Goal: Navigation & Orientation: Find specific page/section

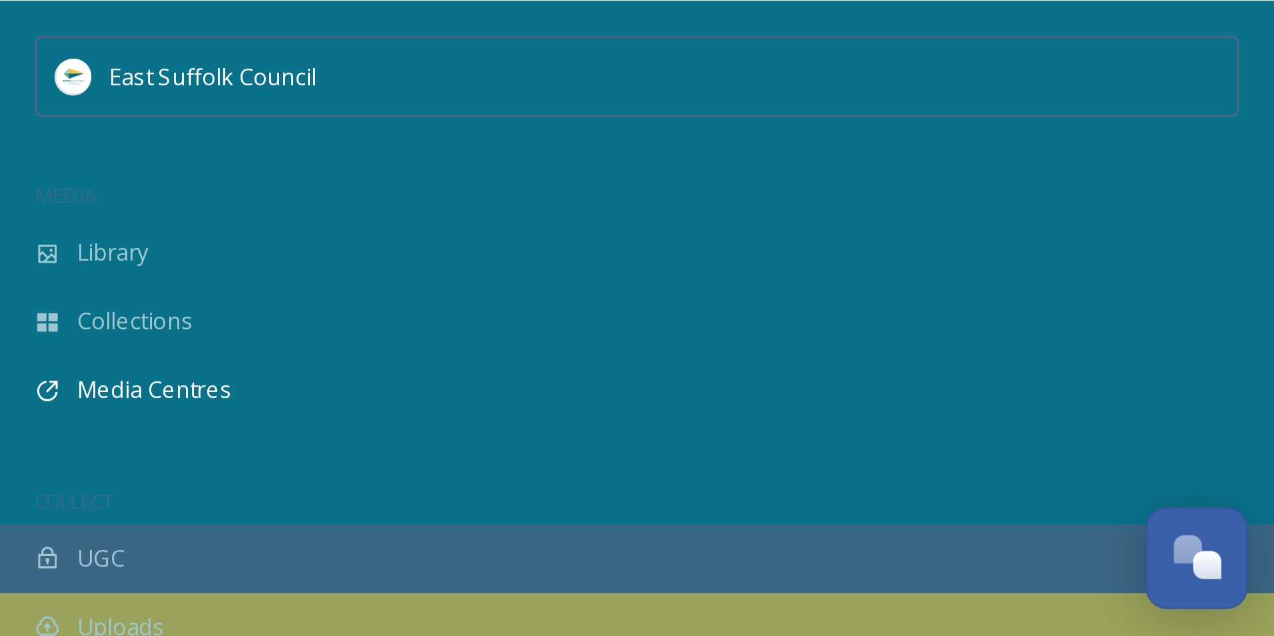
scroll to position [5067, 0]
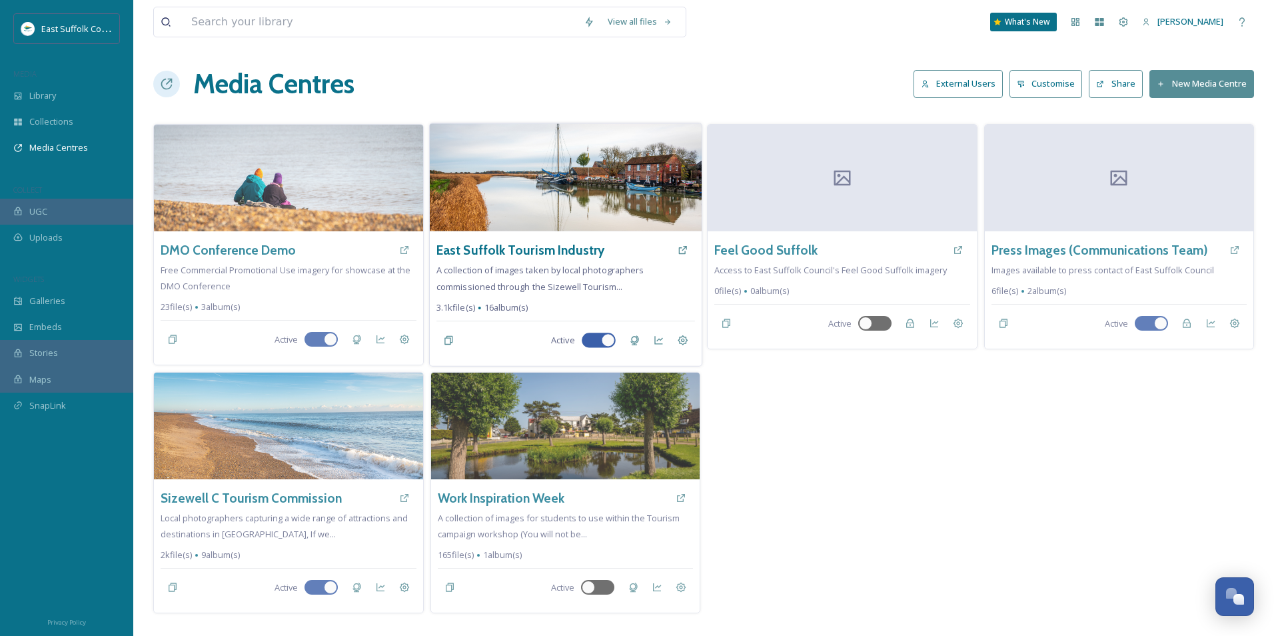
click at [496, 205] on img at bounding box center [565, 177] width 272 height 108
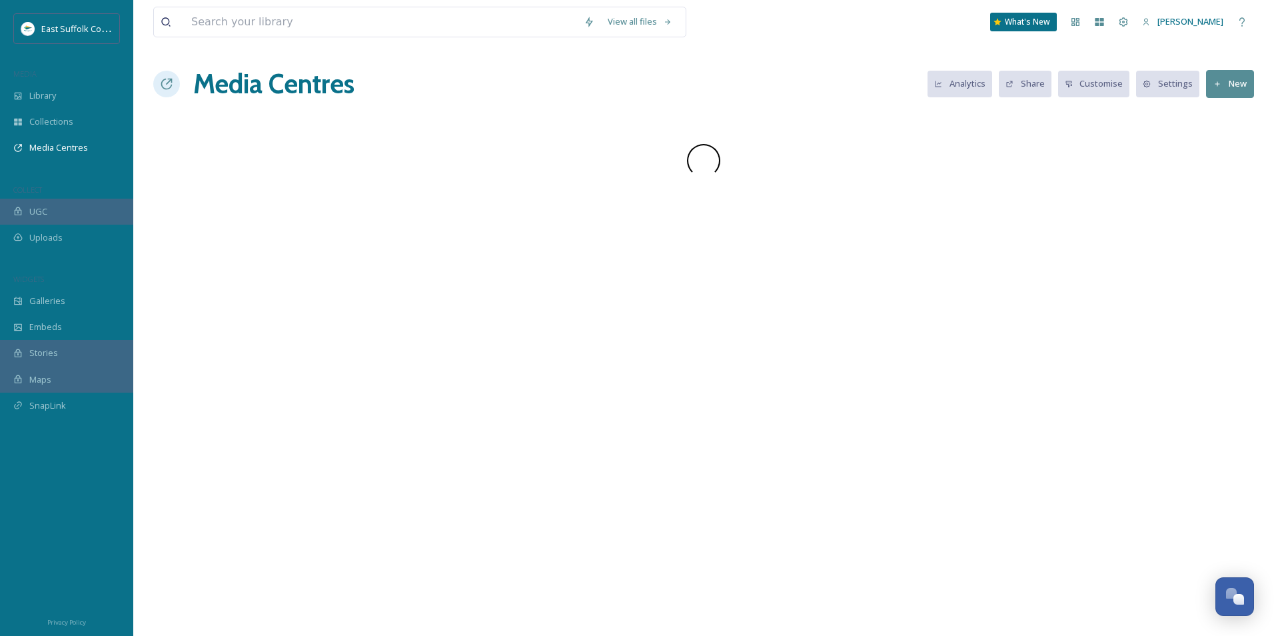
click at [863, 90] on div "Media Centres Analytics Share Customise Settings New" at bounding box center [703, 84] width 1101 height 40
click at [271, 71] on h1 "Media Centres" at bounding box center [273, 84] width 161 height 40
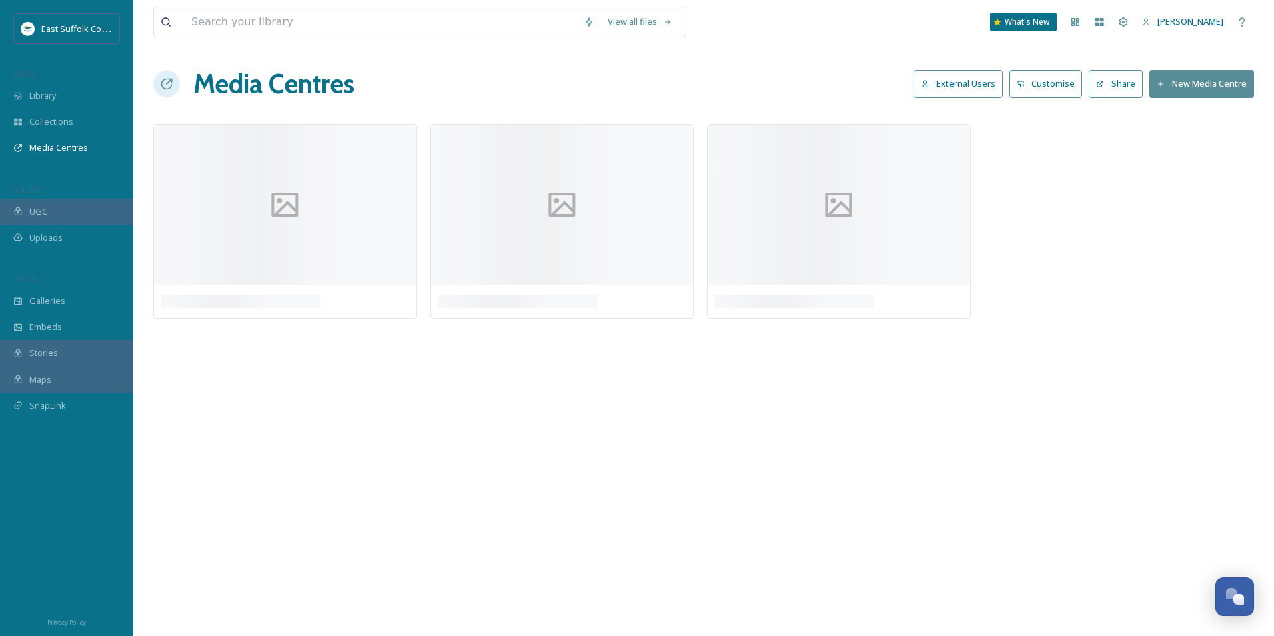
drag, startPoint x: 752, startPoint y: 59, endPoint x: 747, endPoint y: 67, distance: 9.8
click at [750, 65] on div "View all files What's New [PERSON_NAME] Media Centres External Users Customise …" at bounding box center [703, 318] width 1141 height 636
